Goal: Task Accomplishment & Management: Use online tool/utility

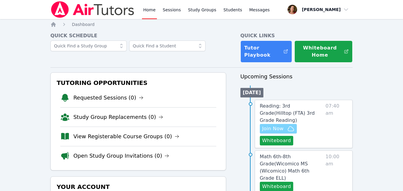
click at [267, 125] on span "Join Now" at bounding box center [272, 128] width 21 height 7
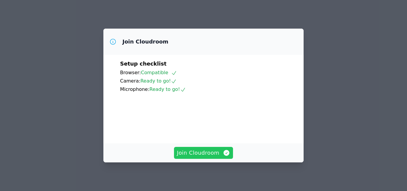
click at [214, 152] on span "Join Cloudroom" at bounding box center [203, 153] width 53 height 8
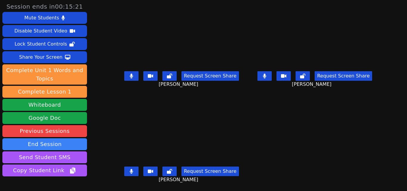
click at [132, 173] on icon at bounding box center [132, 171] width 4 height 5
click at [132, 173] on icon at bounding box center [132, 171] width 6 height 5
click at [134, 174] on button at bounding box center [131, 172] width 14 height 10
click at [134, 174] on icon at bounding box center [132, 171] width 6 height 5
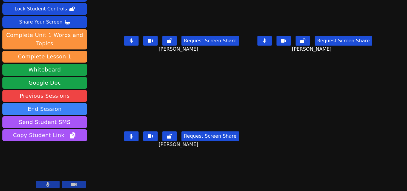
scroll to position [36, 0]
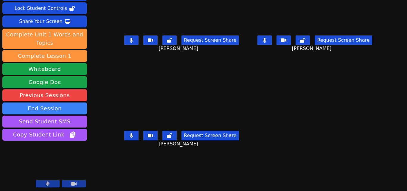
click at [45, 181] on button at bounding box center [48, 183] width 24 height 7
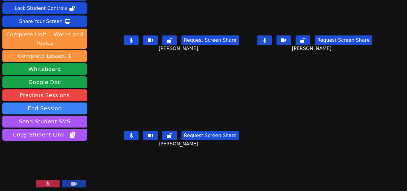
click at [45, 181] on button at bounding box center [48, 183] width 24 height 7
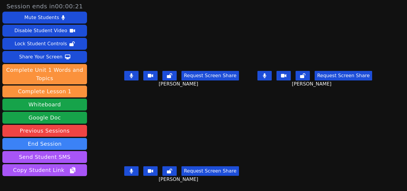
scroll to position [0, 0]
